Goal: Task Accomplishment & Management: Manage account settings

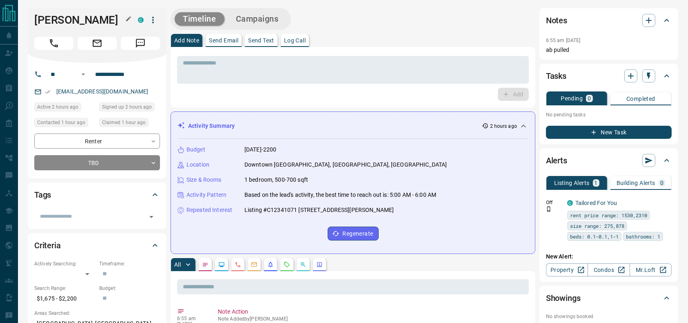
click at [67, 22] on h1 "[PERSON_NAME]" at bounding box center [79, 19] width 91 height 13
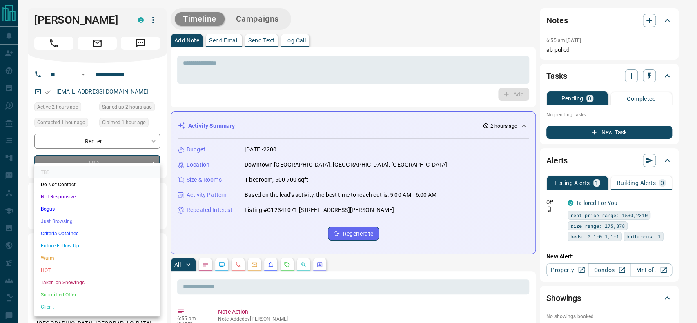
click at [82, 155] on div at bounding box center [348, 161] width 697 height 323
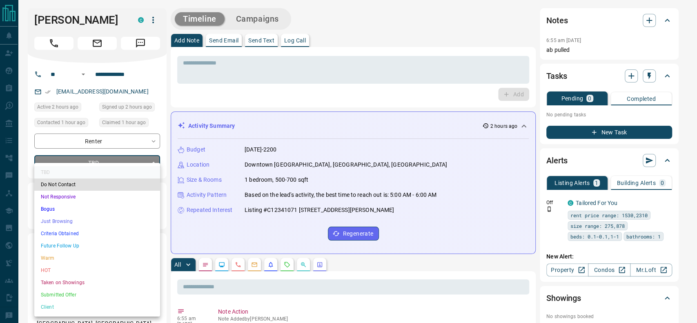
click at [63, 217] on li "Just Browsing" at bounding box center [97, 221] width 126 height 12
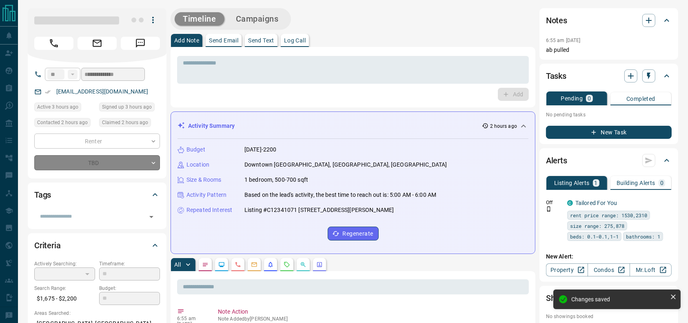
type input "*"
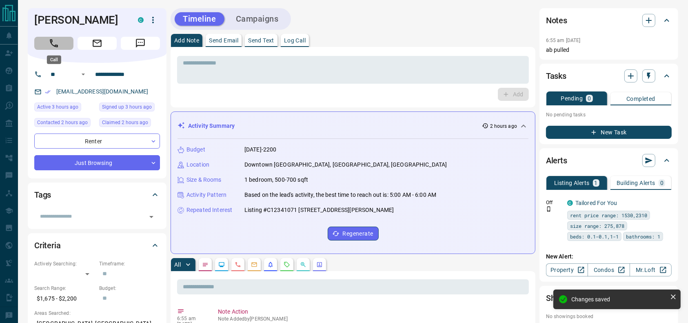
click at [46, 44] on button "Call" at bounding box center [53, 43] width 39 height 13
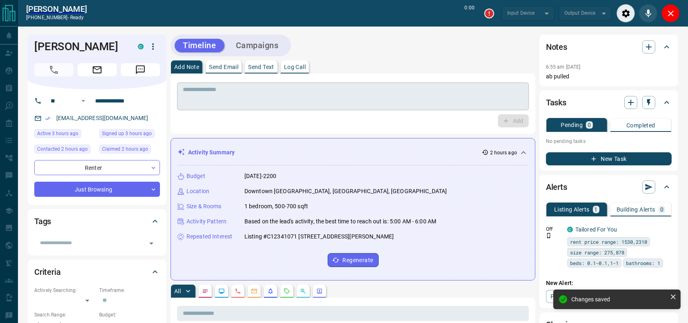
click at [222, 98] on textarea at bounding box center [353, 96] width 341 height 21
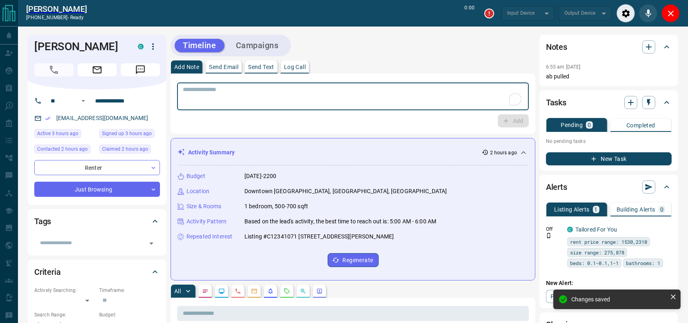
type input "*******"
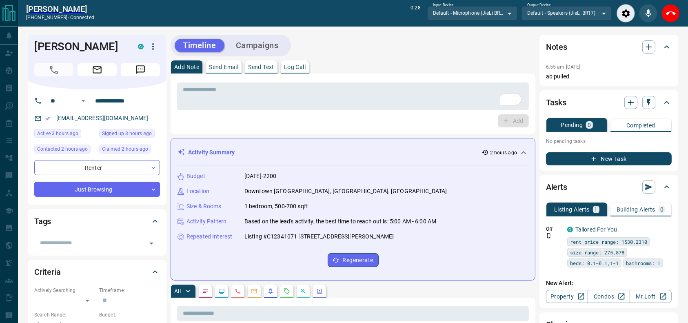
click at [688, 12] on div "[PERSON_NAME] [PHONE_NUMBER] - connected 0:28 Input Device Default - Microphone…" at bounding box center [353, 13] width 670 height 27
click at [676, 13] on button "End Call" at bounding box center [671, 13] width 18 height 18
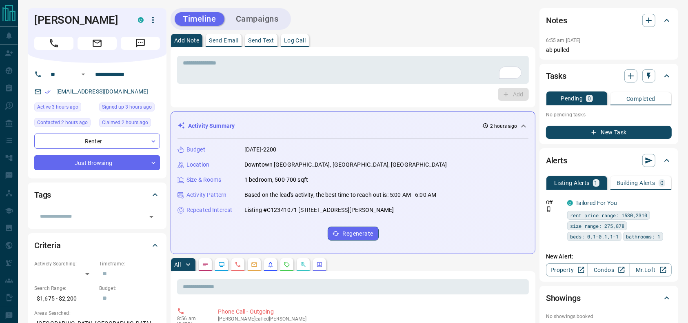
click at [676, 13] on div "Notes 6:55 am [DATE] ab pulled" at bounding box center [609, 33] width 139 height 51
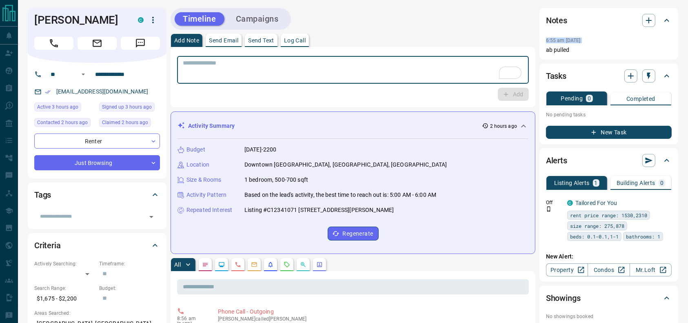
click at [227, 65] on textarea "To enrich screen reader interactions, please activate Accessibility in Grammarl…" at bounding box center [353, 70] width 341 height 21
type textarea "**********"
click at [529, 97] on div "**********" at bounding box center [353, 77] width 365 height 60
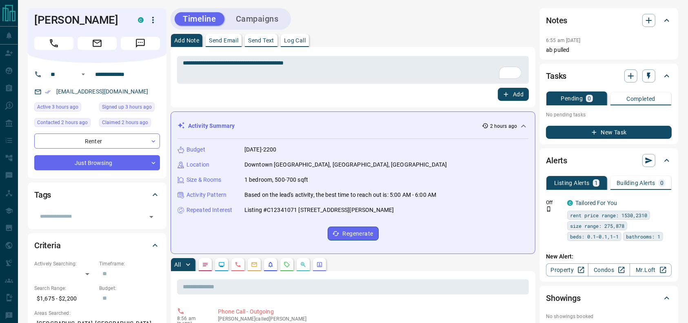
click at [522, 91] on button "Add" at bounding box center [513, 94] width 31 height 13
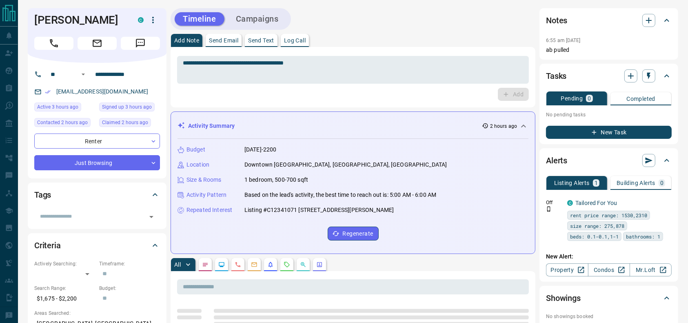
click at [269, 17] on button "Campaigns" at bounding box center [257, 18] width 59 height 13
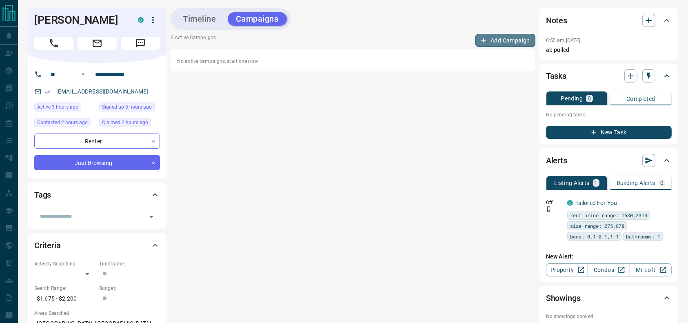
click at [493, 36] on button "Add Campaign" at bounding box center [506, 40] width 60 height 13
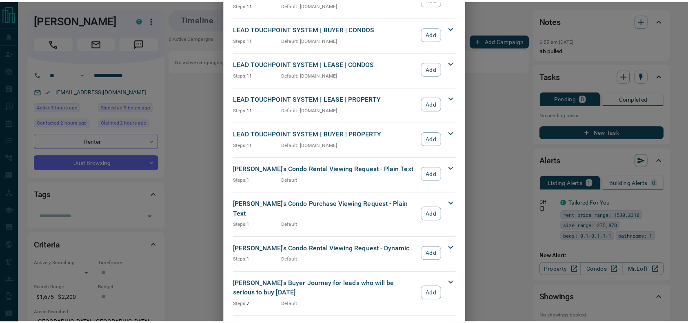
scroll to position [183, 0]
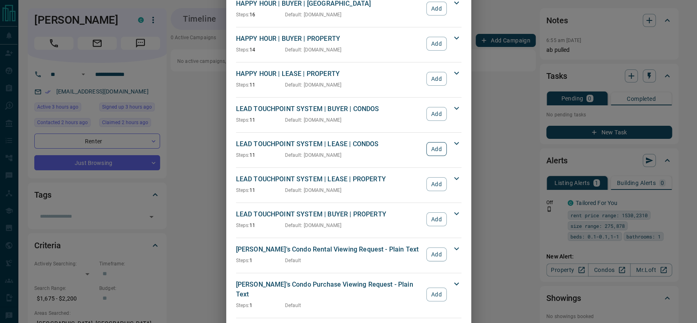
click at [428, 152] on button "Add" at bounding box center [436, 149] width 20 height 14
